Goal: Information Seeking & Learning: Understand process/instructions

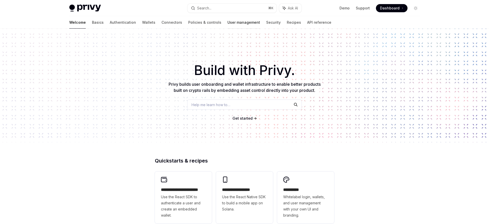
click at [229, 20] on link "User management" at bounding box center [244, 22] width 33 height 12
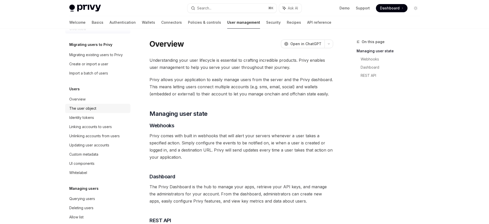
scroll to position [14, 0]
click at [101, 140] on link "Updating user accounts" at bounding box center [97, 143] width 65 height 9
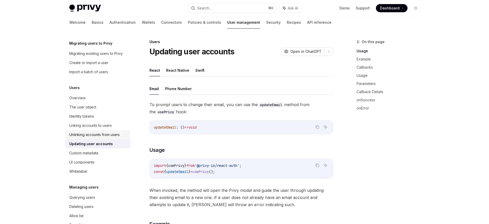
click at [124, 131] on link "Unlinking accounts from users" at bounding box center [97, 134] width 65 height 9
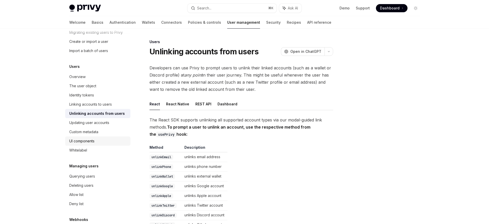
scroll to position [40, 0]
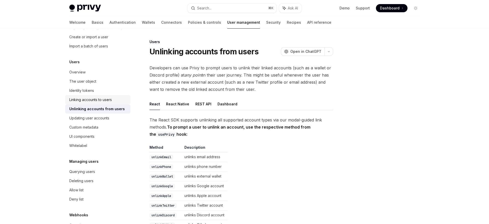
click at [111, 98] on div "Linking accounts to users" at bounding box center [90, 100] width 43 height 6
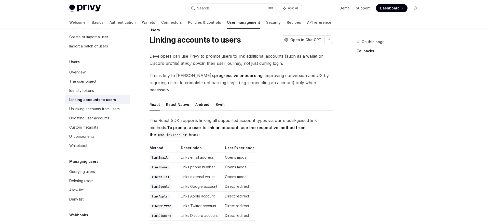
click at [208, 117] on span "The React SDK supports linking all supported account types via our modal-guided…" at bounding box center [242, 127] width 184 height 21
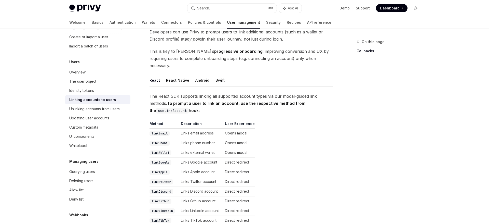
scroll to position [47, 0]
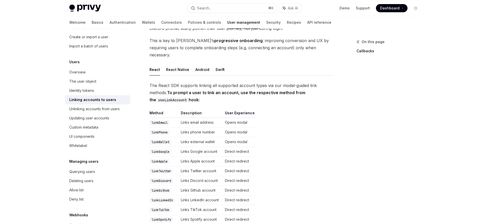
click at [304, 134] on table "Method Description User Experience linkEmail Links email address Opens modal li…" at bounding box center [242, 186] width 184 height 153
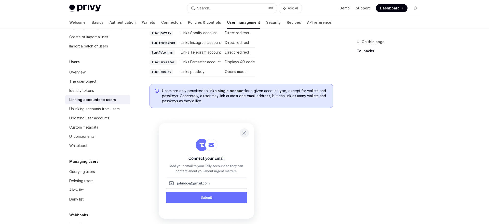
scroll to position [262, 0]
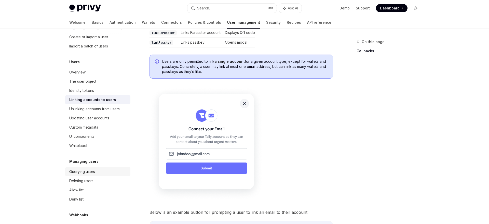
click at [84, 174] on div "Querying users" at bounding box center [82, 171] width 26 height 6
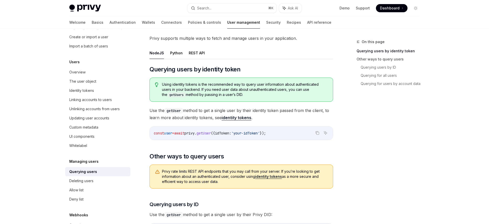
scroll to position [61, 0]
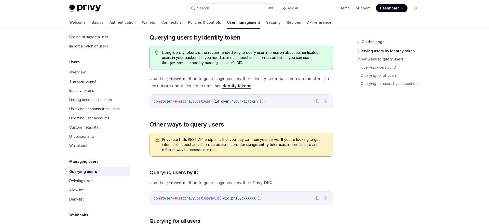
click at [196, 150] on span "Privy rate limits REST API endpoints that you may call from your server. If you…" at bounding box center [245, 144] width 166 height 15
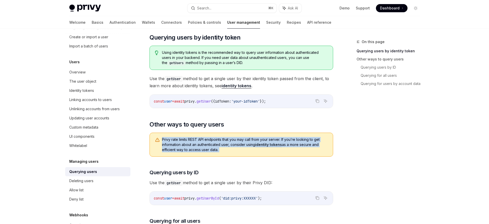
click at [205, 146] on span "Privy rate limits REST API endpoints that you may call from your server. If you…" at bounding box center [245, 144] width 166 height 15
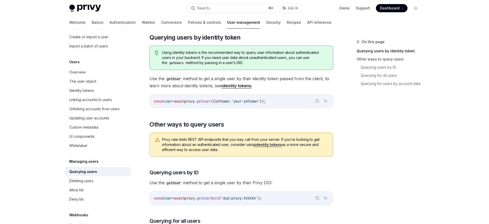
click at [205, 146] on span "Privy rate limits REST API endpoints that you may call from your server. If you…" at bounding box center [245, 144] width 166 height 15
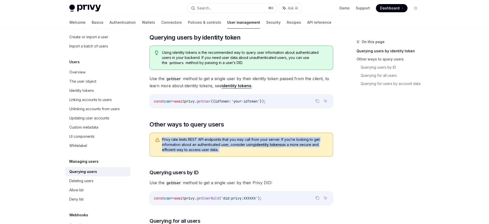
click at [205, 146] on span "Privy rate limits REST API endpoints that you may call from your server. If you…" at bounding box center [245, 144] width 166 height 15
click at [187, 146] on span "Privy rate limits REST API endpoints that you may call from your server. If you…" at bounding box center [245, 144] width 166 height 15
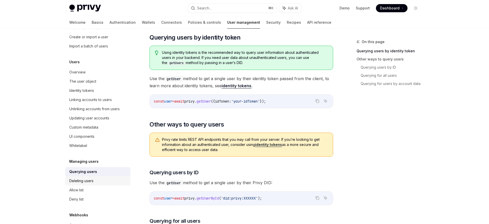
scroll to position [50, 0]
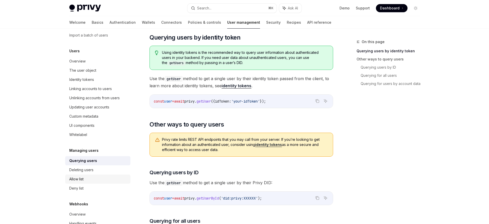
click at [105, 178] on div "Allow list" at bounding box center [98, 179] width 58 height 6
type textarea "*"
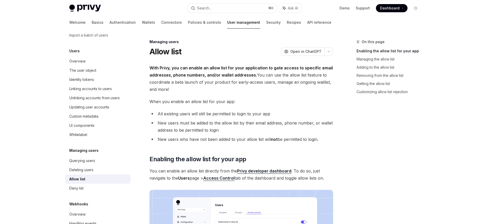
click at [222, 112] on li "All existing users will still be permitted to login to your app" at bounding box center [242, 113] width 184 height 7
click at [214, 115] on li "All existing users will still be permitted to login to your app" at bounding box center [242, 113] width 184 height 7
click at [209, 114] on li "All existing users will still be permitted to login to your app" at bounding box center [242, 113] width 184 height 7
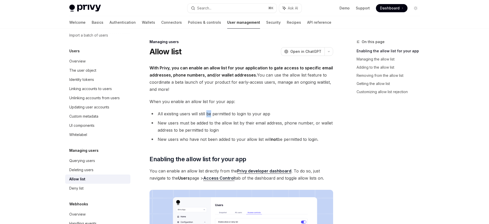
click at [223, 113] on li "All existing users will still be permitted to login to your app" at bounding box center [242, 113] width 184 height 7
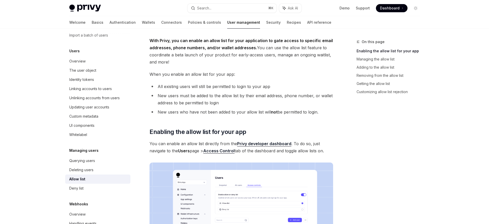
scroll to position [72, 0]
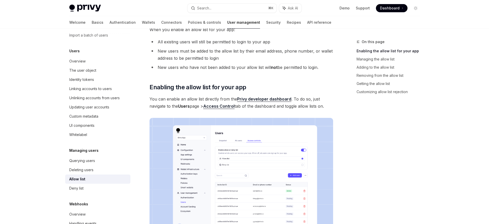
click at [320, 105] on span "You can enable an allow list directly from the Privy developer dashboard . To d…" at bounding box center [242, 102] width 184 height 14
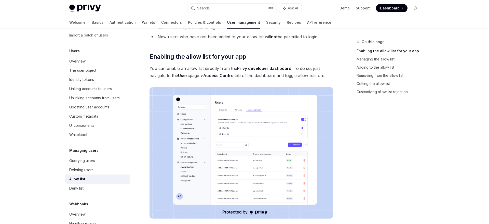
scroll to position [114, 0]
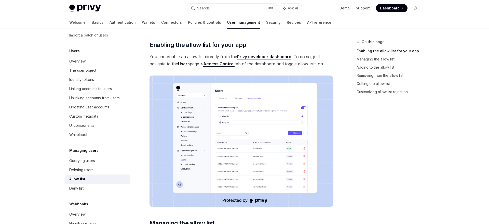
click at [369, 113] on div "On this page Enabling the allow list for your app Managing the allow list Addin…" at bounding box center [385, 131] width 77 height 185
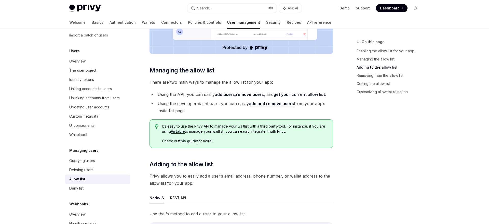
click at [348, 167] on div "On this page Enabling the allow list for your app Managing the allow list Addin…" at bounding box center [385, 131] width 77 height 185
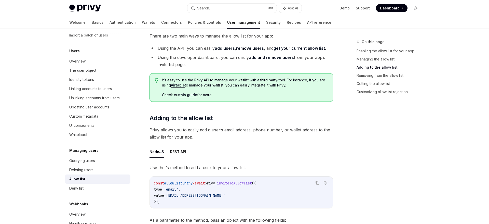
scroll to position [381, 0]
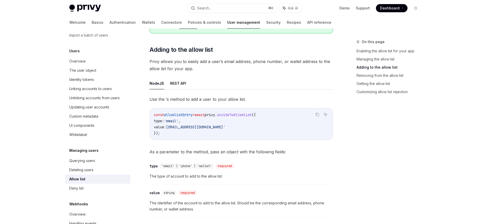
click at [348, 167] on div "On this page Enabling the allow list for your app Managing the allow list Addin…" at bounding box center [385, 131] width 77 height 185
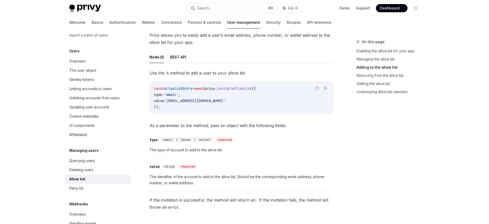
click at [254, 121] on div "Use the ‘s method to add a user to your allow list. Copy Ask AI const allowlist…" at bounding box center [242, 139] width 184 height 141
click at [251, 125] on span "As a parameter to the method, pass an object with the following fields:" at bounding box center [242, 125] width 184 height 7
